Goal: Navigation & Orientation: Find specific page/section

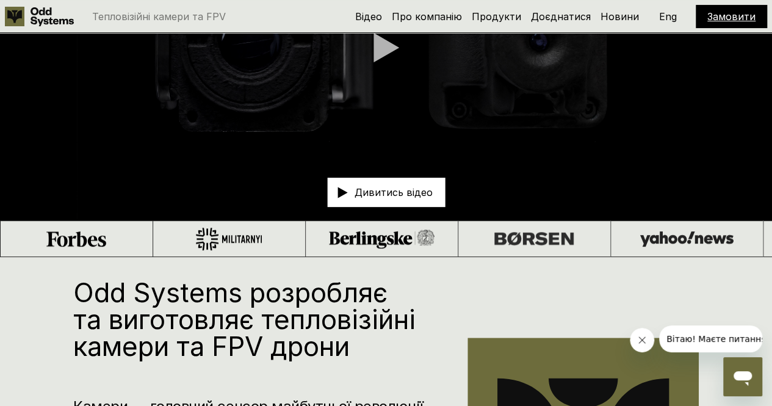
scroll to position [183, 0]
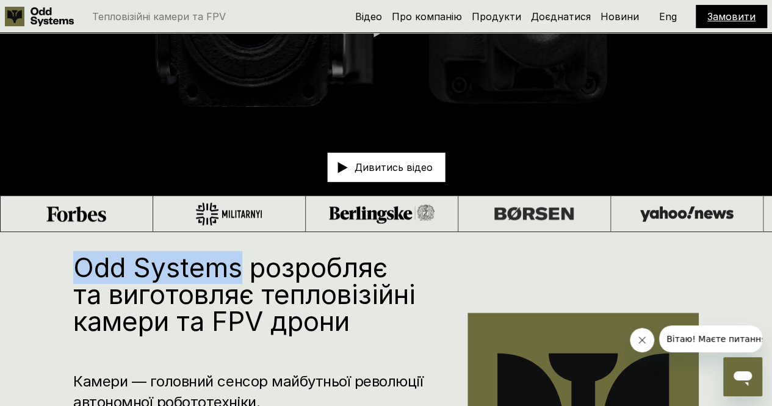
drag, startPoint x: 242, startPoint y: 269, endPoint x: 66, endPoint y: 267, distance: 175.9
copy h1 "Odd Systems"
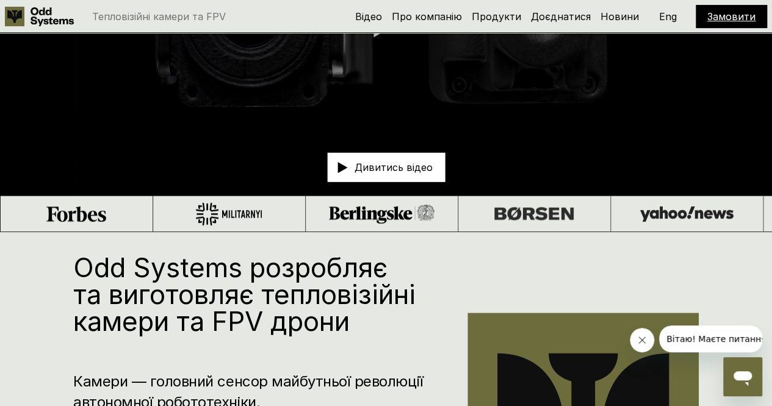
click at [301, 293] on h1 "Odd Systems розробляє та виготовляє тепловізійні камери та FPV дрони" at bounding box center [252, 294] width 358 height 81
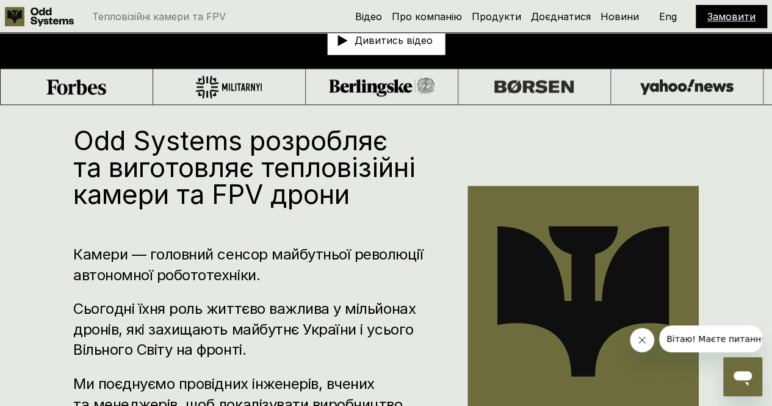
scroll to position [305, 0]
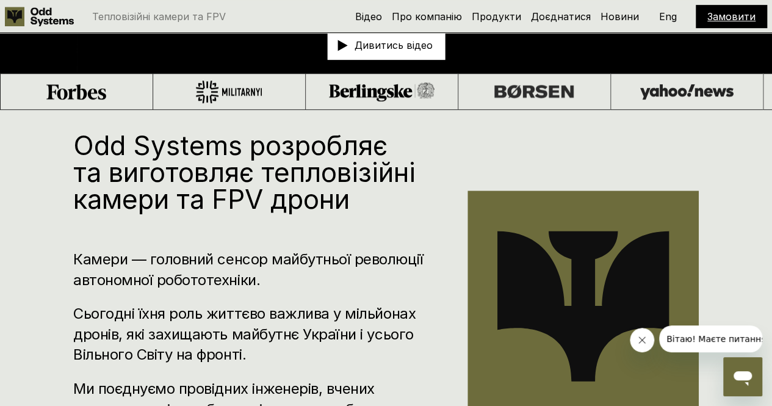
click at [267, 278] on h3 "Камери — головний сенсор майбутньої революції автономної робототехніки." at bounding box center [252, 269] width 358 height 41
click at [291, 233] on div "Odd Systems розробляє та виготовляє тепловізійні камери та FPV дрони Камери — г…" at bounding box center [252, 306] width 358 height 349
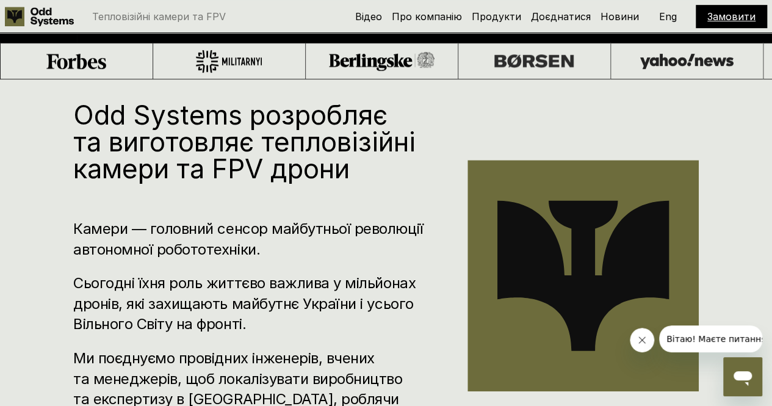
scroll to position [244, 0]
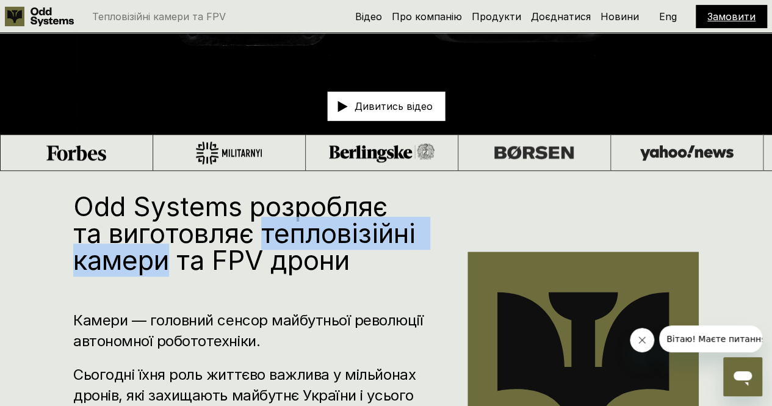
drag, startPoint x: 270, startPoint y: 236, endPoint x: 167, endPoint y: 261, distance: 105.5
click at [167, 261] on h1 "Odd Systems розробляє та виготовляє тепловізійні камери та FPV дрони" at bounding box center [252, 233] width 358 height 81
copy h1 "тепловізійні камери"
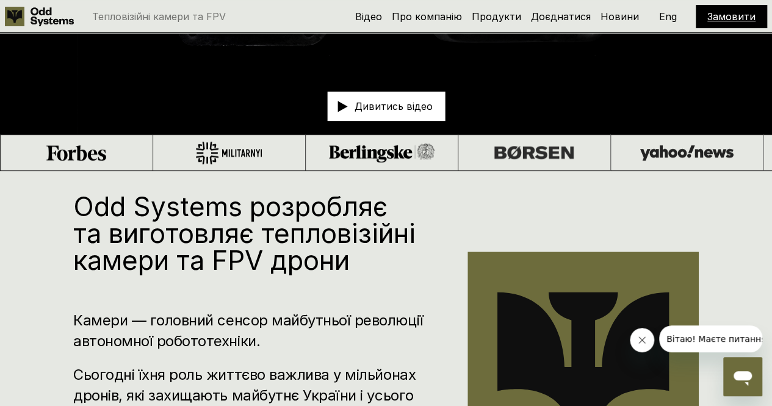
click at [339, 283] on div "Odd Systems розробляє та виготовляє тепловізійні камери та FPV дрони Камери — г…" at bounding box center [252, 367] width 358 height 349
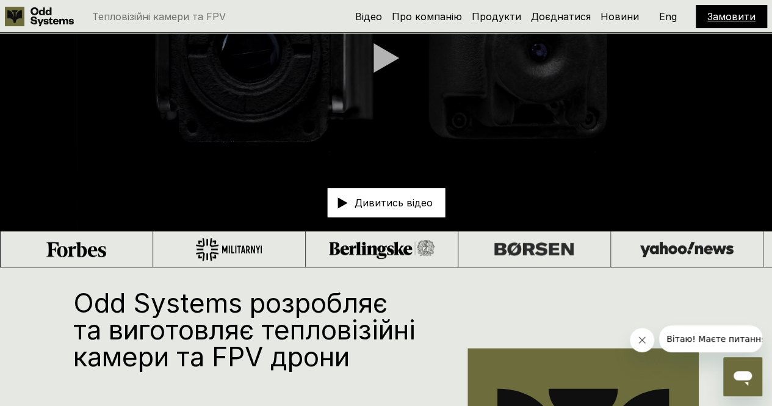
scroll to position [0, 0]
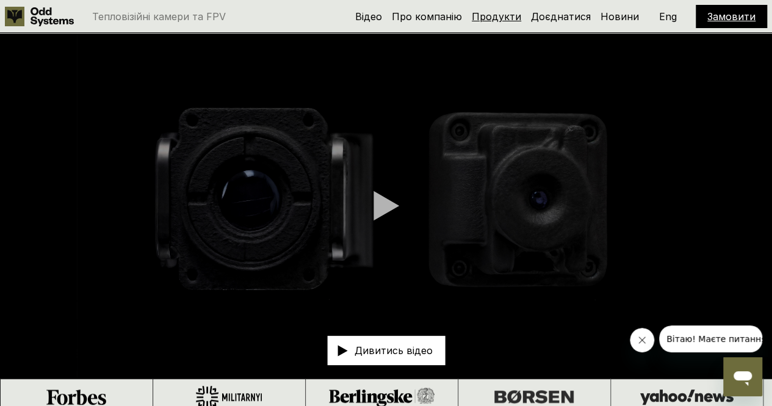
click at [500, 20] on link "Продукти" at bounding box center [496, 16] width 49 height 12
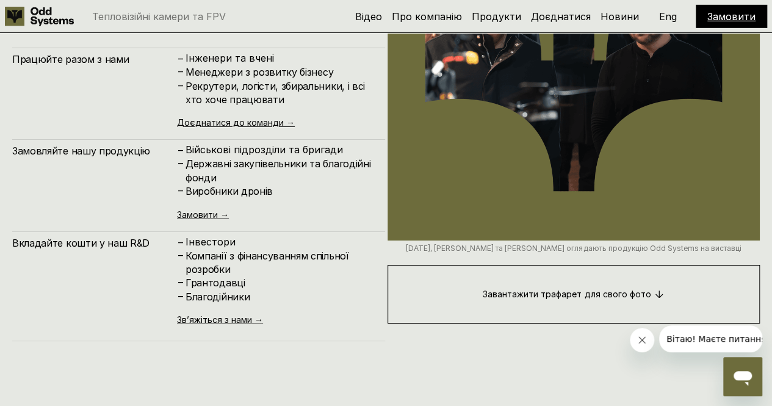
scroll to position [4241, 0]
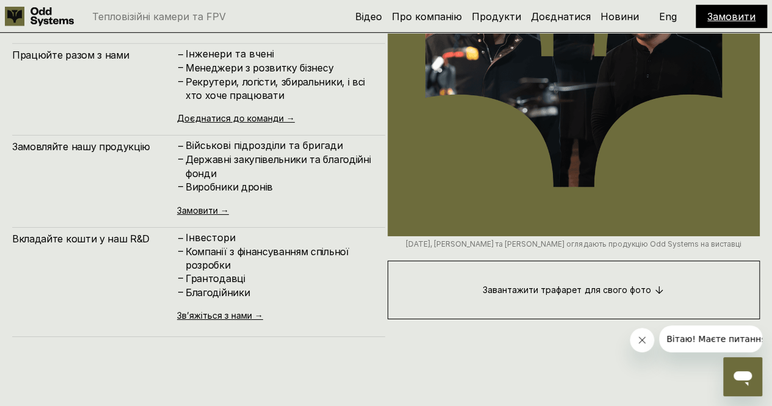
click at [319, 235] on p "Інвестори" at bounding box center [279, 238] width 187 height 12
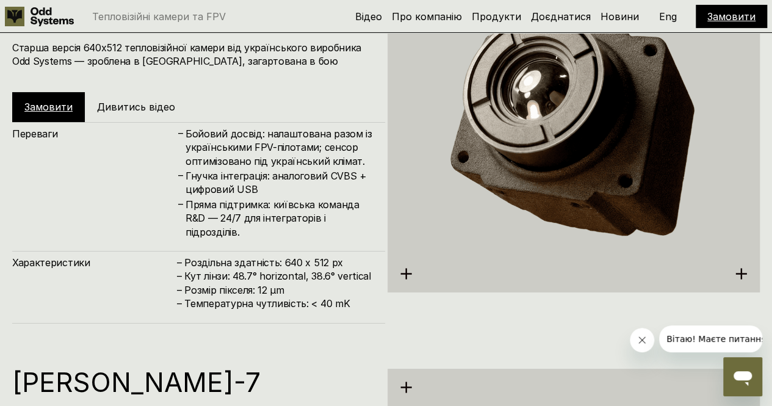
scroll to position [1921, 0]
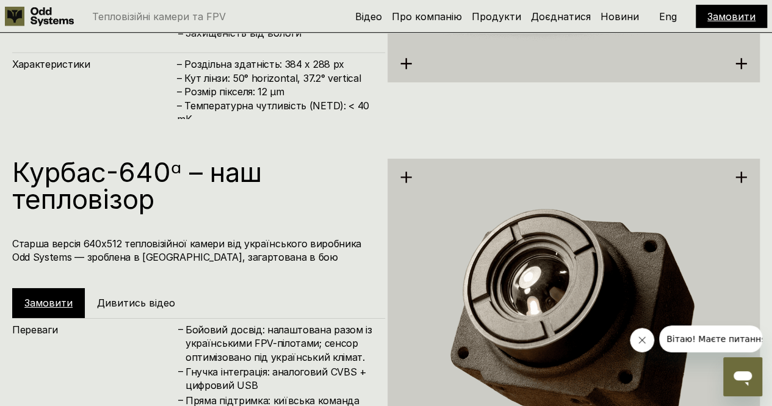
click at [280, 211] on h1 "Курбас-640ᵅ – наш тепловізор" at bounding box center [192, 186] width 361 height 54
